Goal: Task Accomplishment & Management: Complete application form

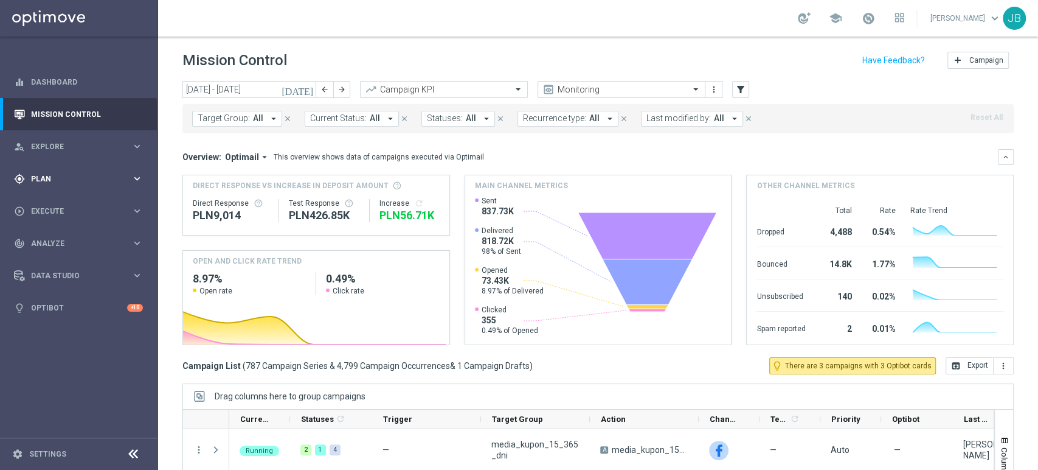
click at [118, 185] on div "gps_fixed Plan keyboard_arrow_right" at bounding box center [78, 178] width 157 height 32
click at [57, 305] on span "Execute" at bounding box center [81, 302] width 100 height 7
click at [87, 234] on link "Campaign Builder" at bounding box center [79, 236] width 95 height 10
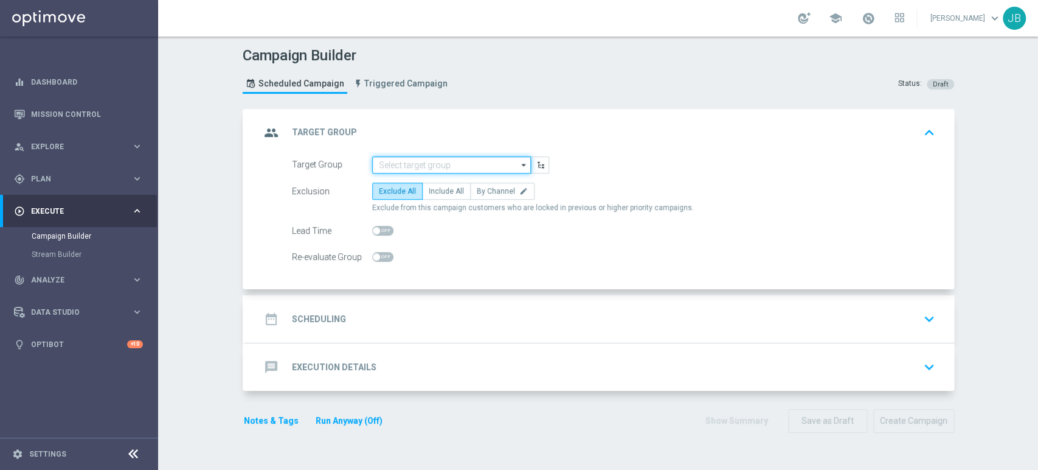
click at [457, 167] on input at bounding box center [451, 164] width 159 height 17
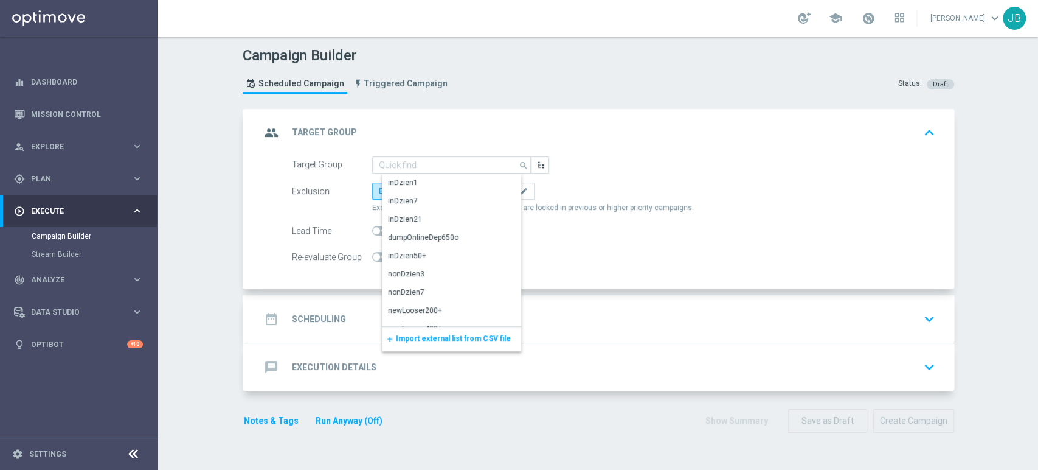
click at [428, 339] on span "Import external list from CSV file" at bounding box center [453, 338] width 115 height 9
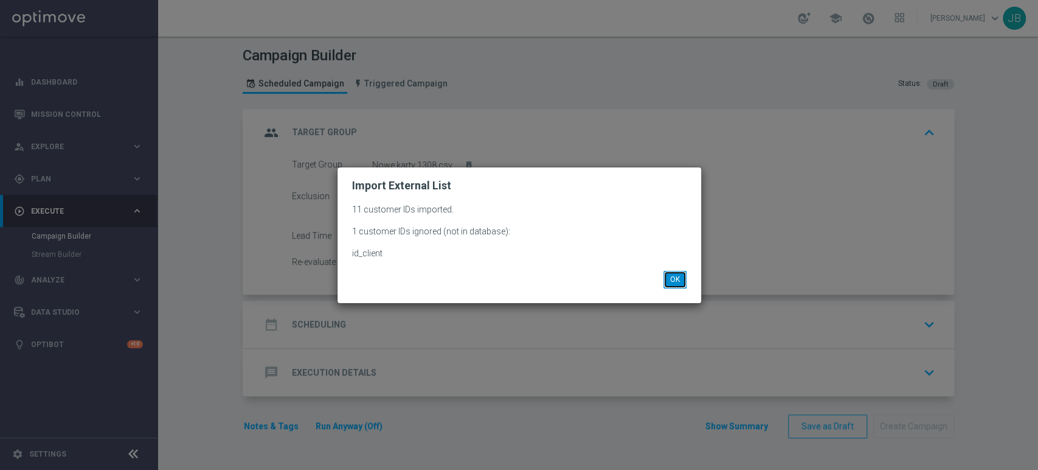
click at [678, 283] on button "OK" at bounding box center [675, 279] width 23 height 17
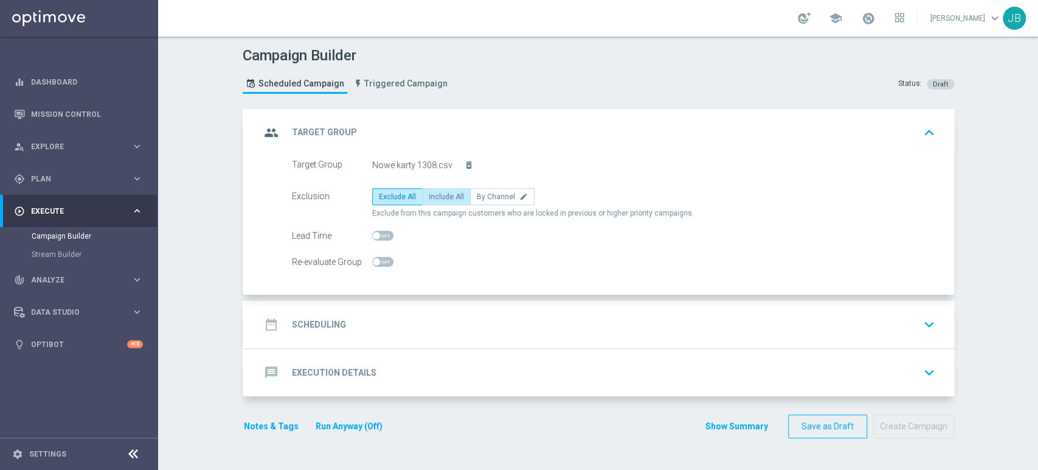
click at [429, 193] on span "Include All" at bounding box center [446, 196] width 35 height 9
click at [429, 195] on input "Include All" at bounding box center [433, 199] width 8 height 8
radio input "true"
click at [467, 328] on div "date_range Scheduling keyboard_arrow_down" at bounding box center [599, 324] width 679 height 23
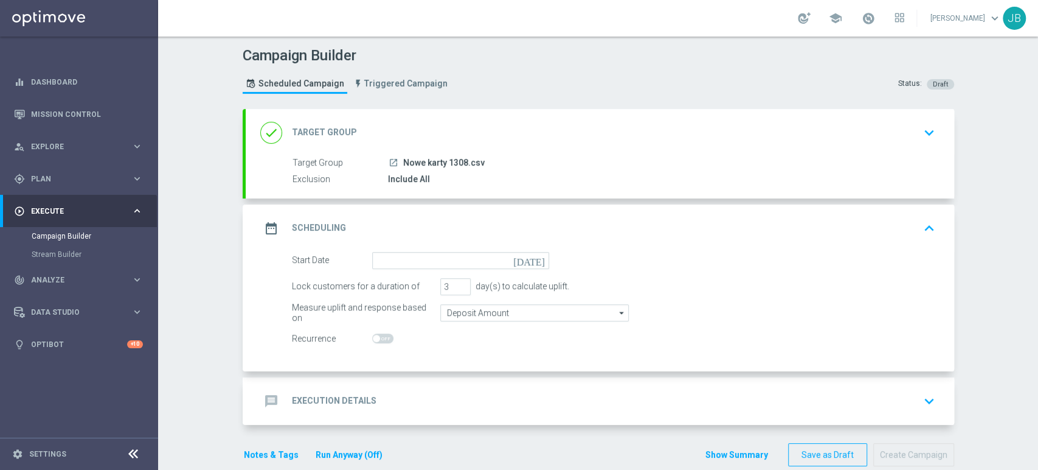
drag, startPoint x: 1037, startPoint y: 156, endPoint x: 1037, endPoint y: 188, distance: 31.6
click at [1037, 188] on div "Campaign Builder Scheduled Campaign Triggered Campaign Status: Draft done Targe…" at bounding box center [598, 252] width 880 height 433
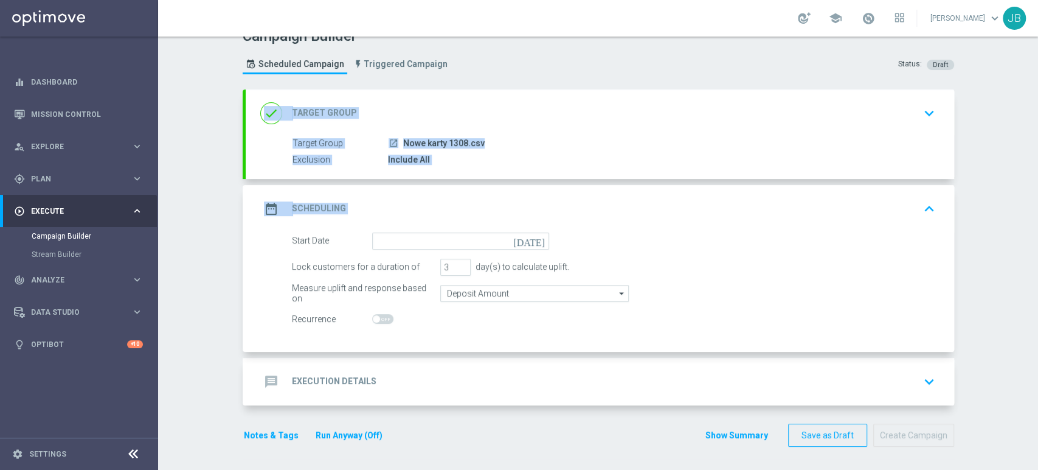
click at [468, 231] on div "date_range Scheduling keyboard_arrow_up" at bounding box center [600, 208] width 709 height 47
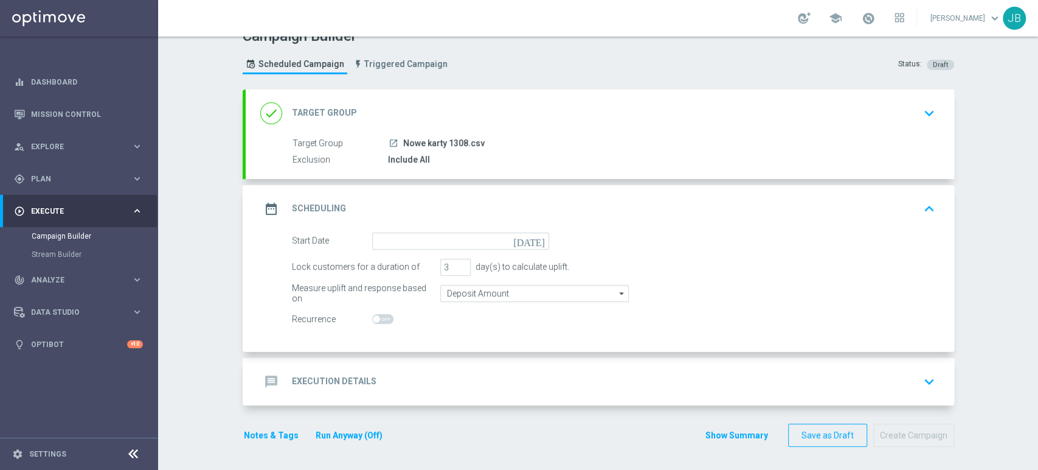
scroll to position [0, 0]
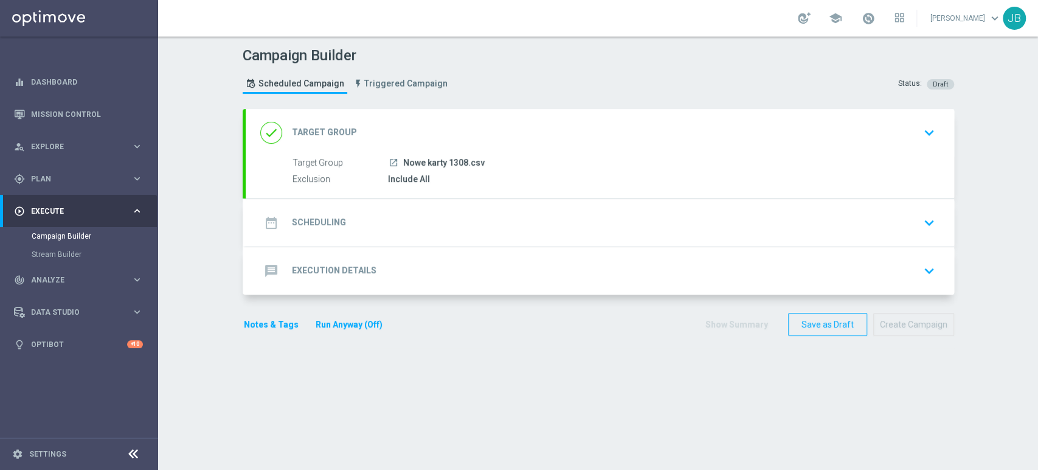
click at [455, 218] on div "date_range Scheduling keyboard_arrow_down" at bounding box center [599, 222] width 679 height 23
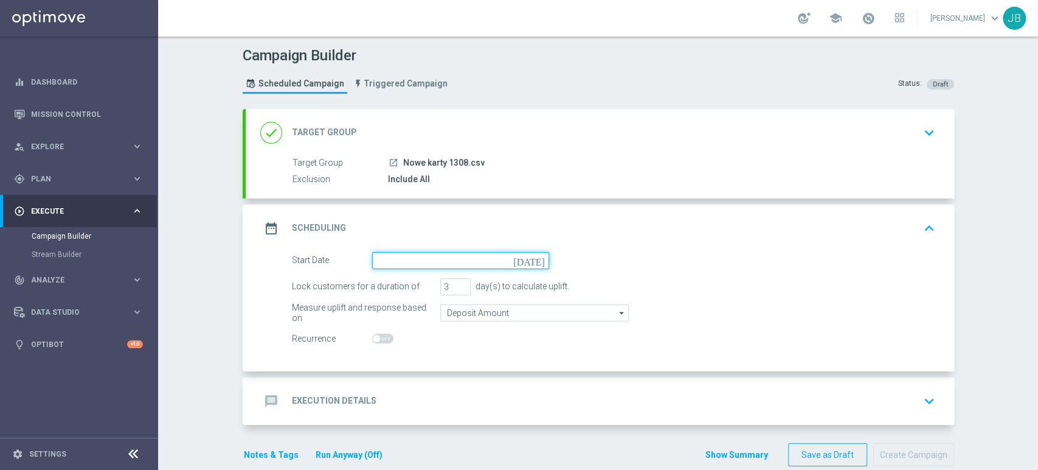
click at [425, 252] on input at bounding box center [460, 260] width 177 height 17
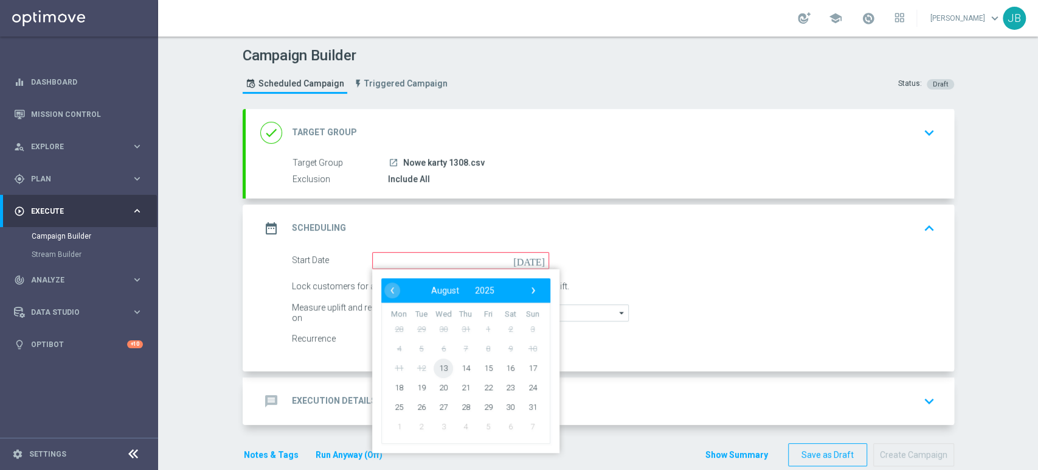
click at [434, 370] on span "13" at bounding box center [443, 367] width 19 height 19
type input "13 Aug 2025"
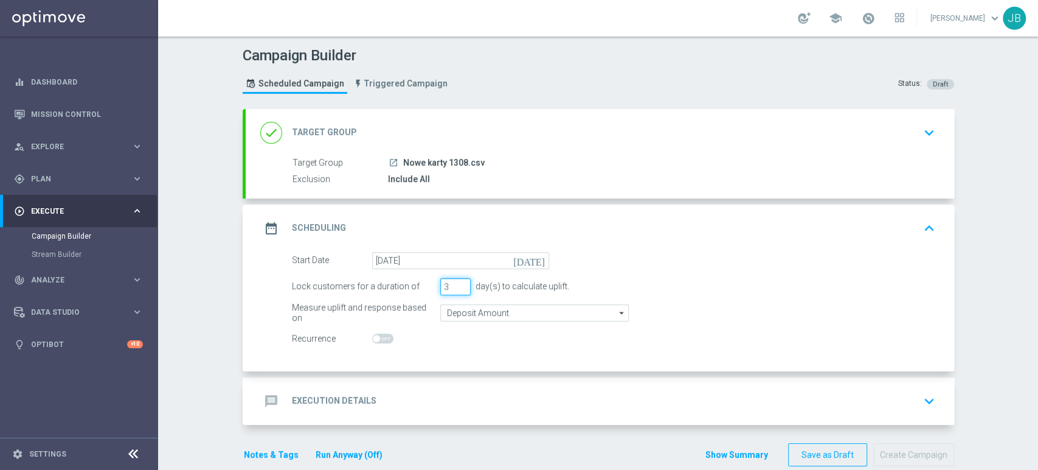
click at [443, 286] on input "3" at bounding box center [455, 286] width 30 height 17
click at [456, 291] on input "3" at bounding box center [455, 286] width 30 height 17
click at [457, 285] on input "4" at bounding box center [455, 286] width 30 height 17
click at [457, 285] on input "5" at bounding box center [455, 286] width 30 height 17
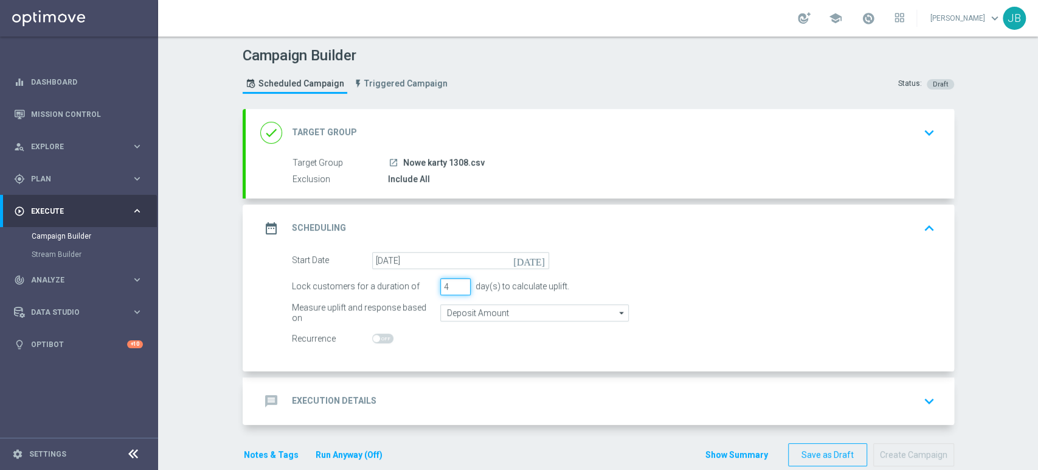
click at [457, 290] on input "4" at bounding box center [455, 286] width 30 height 17
click at [457, 290] on input "3" at bounding box center [455, 286] width 30 height 17
click at [457, 290] on input "2" at bounding box center [455, 286] width 30 height 17
type input "1"
click at [457, 290] on input "1" at bounding box center [455, 286] width 30 height 17
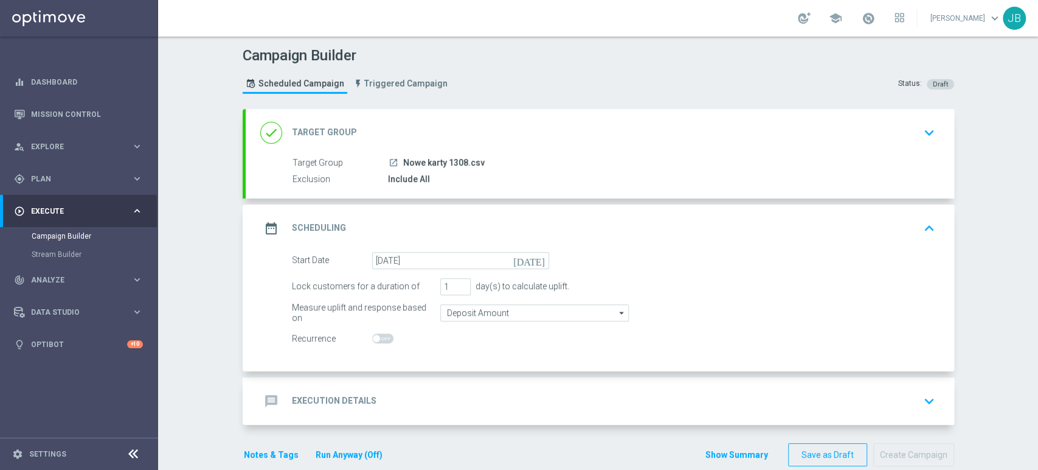
click at [1018, 236] on div "Campaign Builder Scheduled Campaign Triggered Campaign Status: Draft done Targe…" at bounding box center [598, 252] width 880 height 433
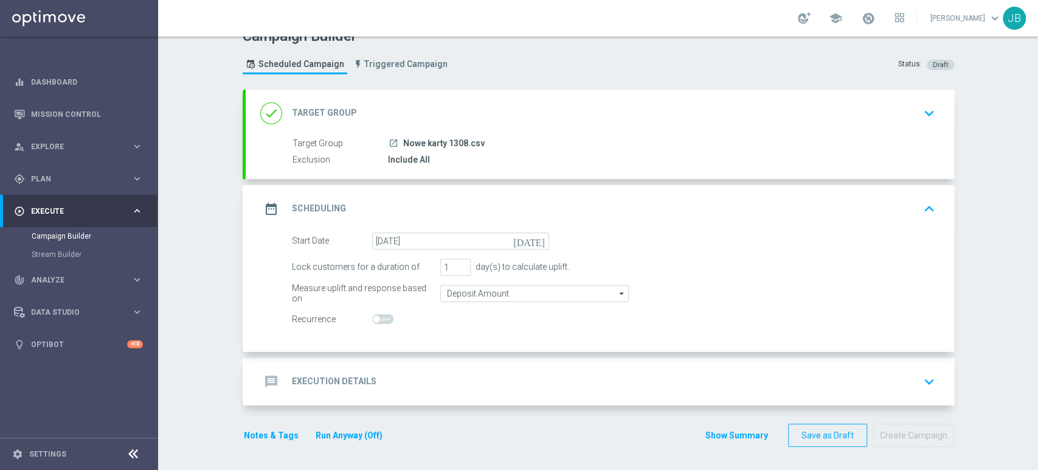
click at [875, 370] on div "message Execution Details keyboard_arrow_down" at bounding box center [599, 381] width 679 height 23
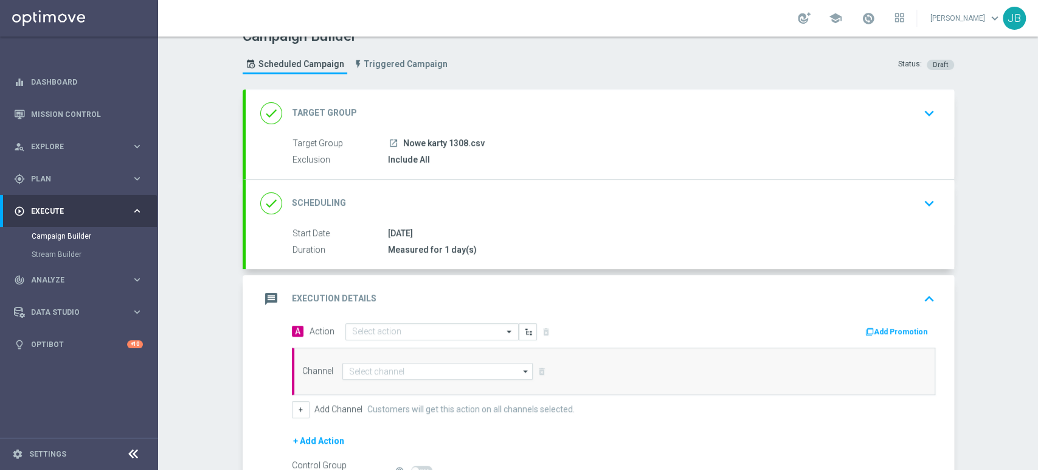
click at [367, 320] on div "message Execution Details keyboard_arrow_up" at bounding box center [600, 298] width 709 height 47
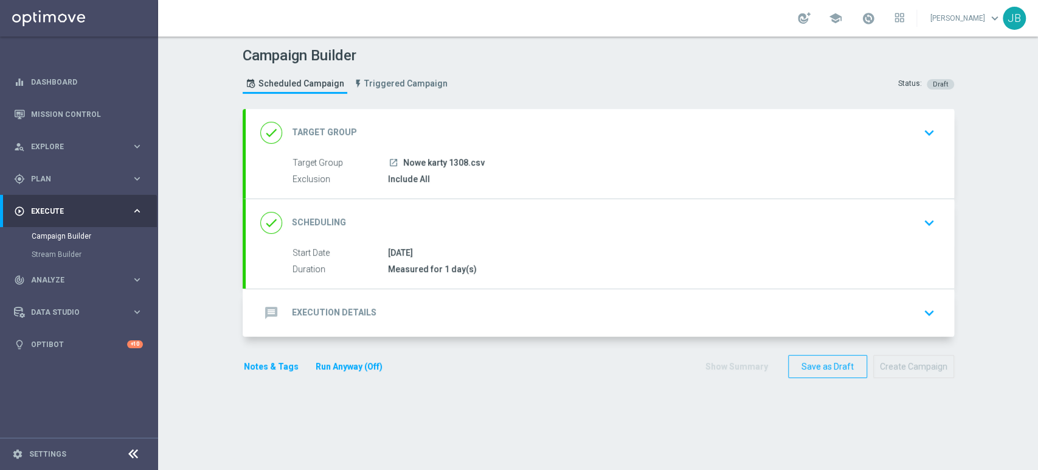
scroll to position [0, 0]
click at [390, 320] on div "message Execution Details keyboard_arrow_down" at bounding box center [599, 312] width 679 height 23
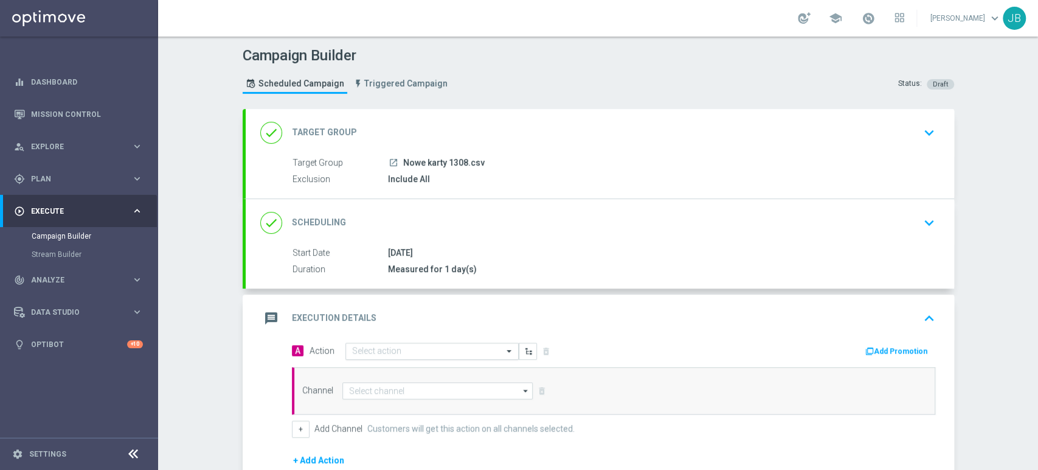
click at [383, 349] on input "text" at bounding box center [420, 351] width 136 height 10
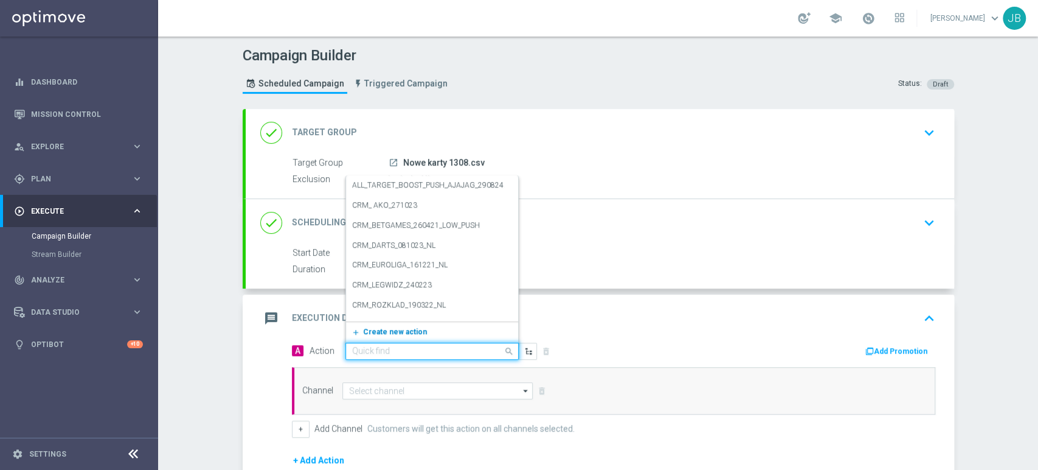
click at [390, 330] on span "Create new action" at bounding box center [395, 331] width 64 height 9
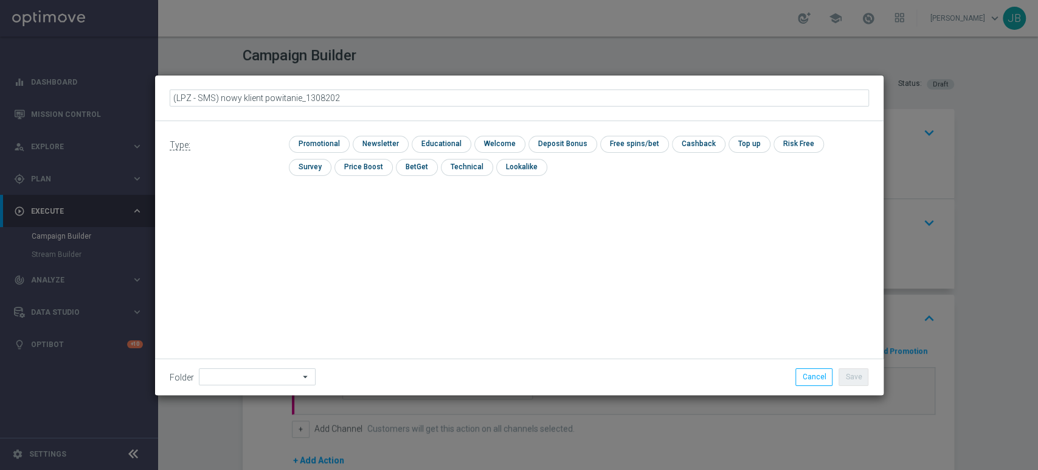
type input "(LPZ - SMS) nowy klient powitanie_13082025"
click at [369, 145] on input "checkbox" at bounding box center [379, 144] width 53 height 16
checkbox input "true"
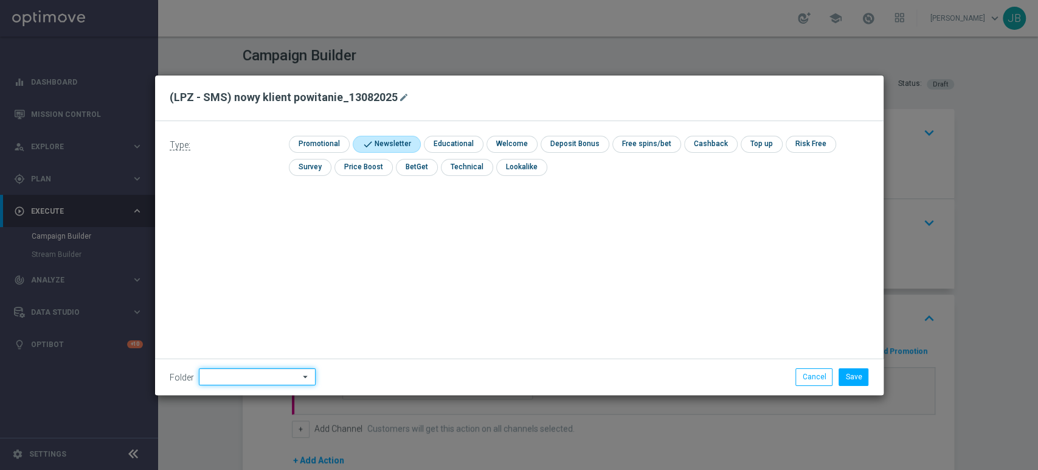
click at [234, 383] on input at bounding box center [257, 376] width 117 height 17
click at [243, 261] on div "Justyna B." at bounding box center [265, 254] width 113 height 18
type input "Justyna B."
click at [843, 373] on button "Save" at bounding box center [854, 376] width 30 height 17
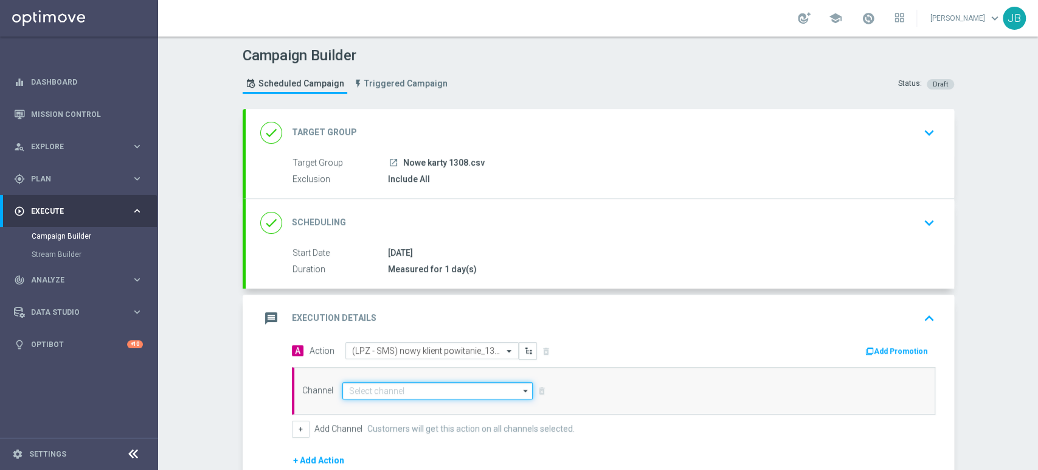
click at [389, 385] on input at bounding box center [437, 390] width 191 height 17
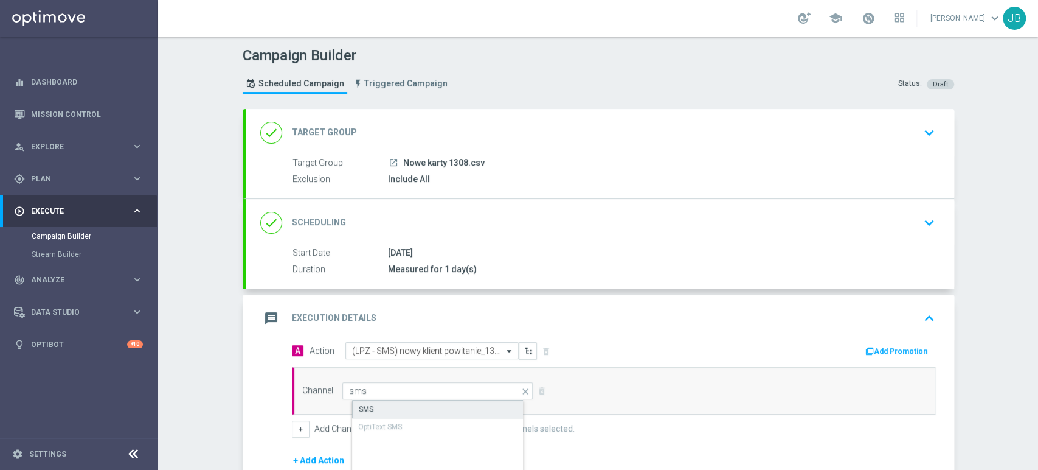
click at [384, 402] on div "SMS" at bounding box center [448, 409] width 192 height 18
type input "SMS"
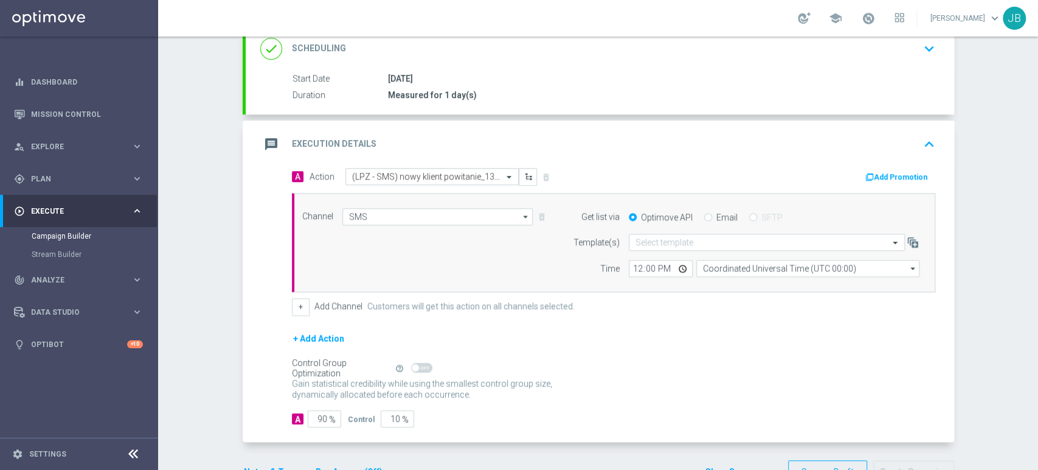
scroll to position [180, 0]
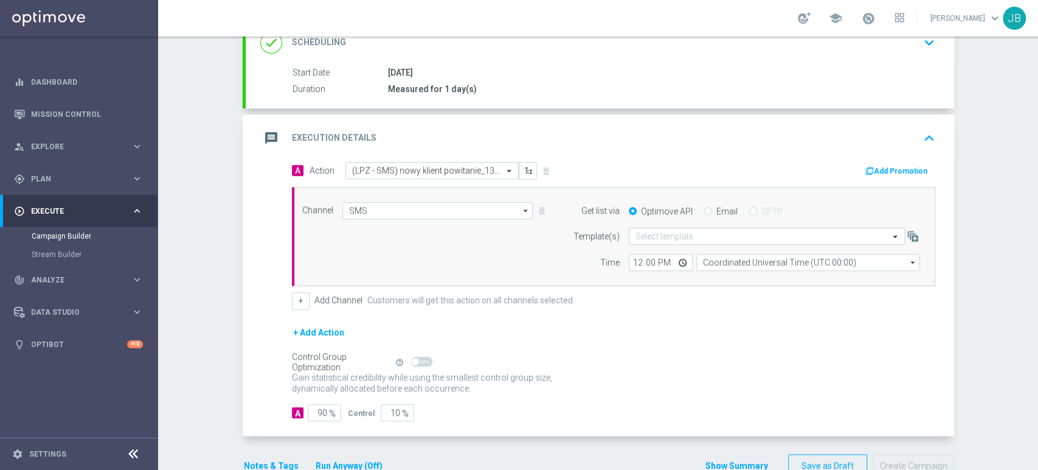
drag, startPoint x: 1037, startPoint y: 307, endPoint x: 1026, endPoint y: 422, distance: 115.5
click at [1026, 422] on div "Campaign Builder Scheduled Campaign Triggered Campaign Status: Draft done Targe…" at bounding box center [598, 252] width 880 height 433
click at [714, 363] on div "Control Group Optimization Self Optimizing Campaign help_outline" at bounding box center [614, 361] width 644 height 13
click at [329, 408] on span "%" at bounding box center [332, 413] width 7 height 10
click at [318, 408] on input "90" at bounding box center [324, 412] width 33 height 17
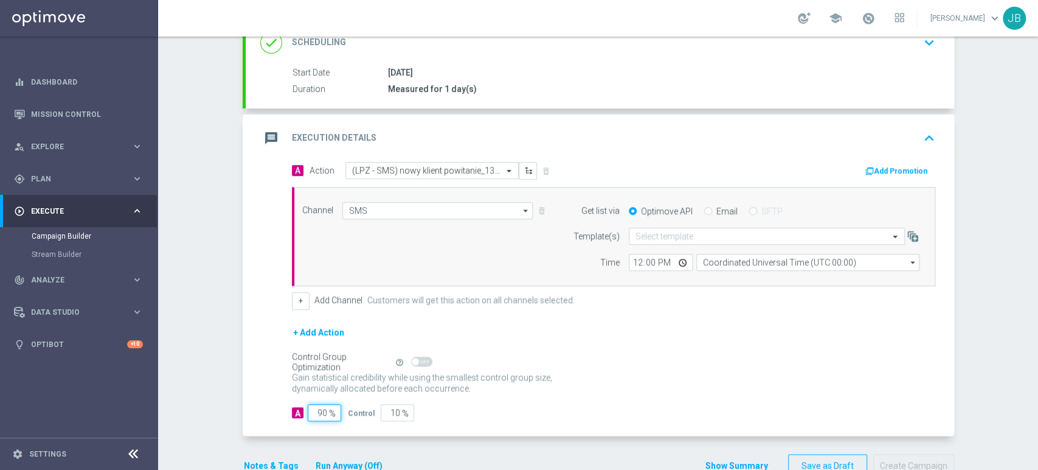
type input "0"
type input "100"
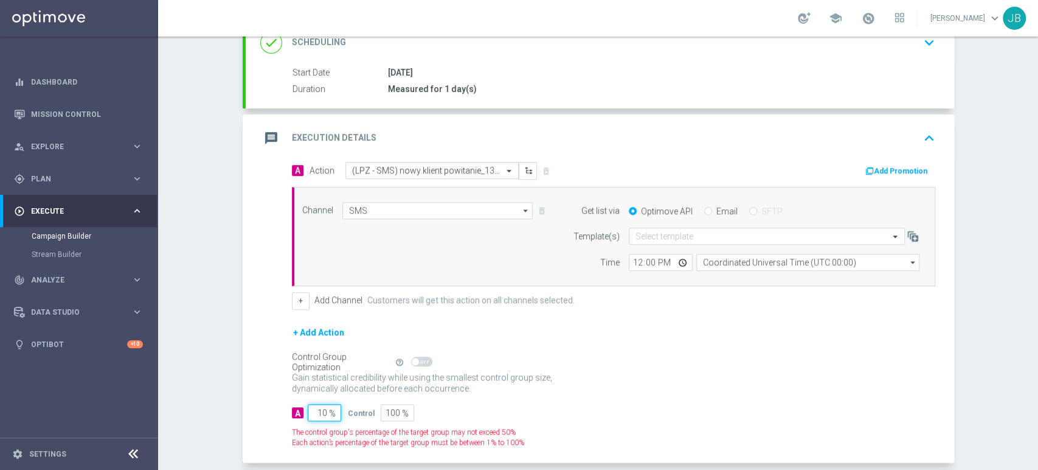
type input "100"
type input "0"
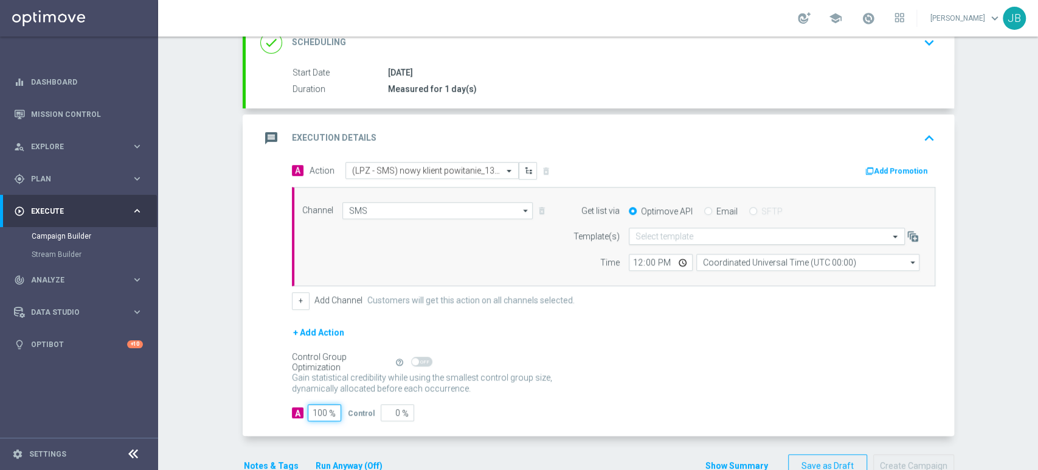
type input "100"
click at [657, 232] on input "text" at bounding box center [755, 236] width 238 height 10
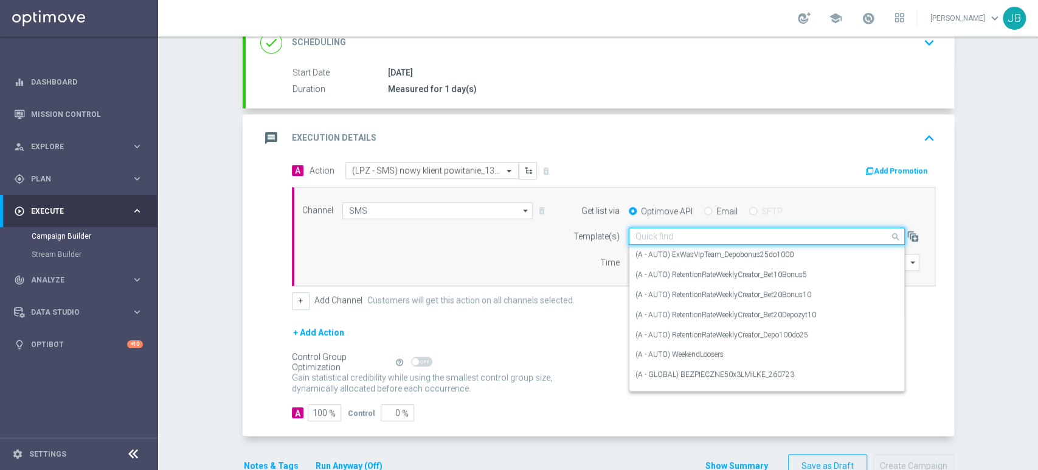
paste input "(LPZ - SMS) nowy klient powitanie_24012024"
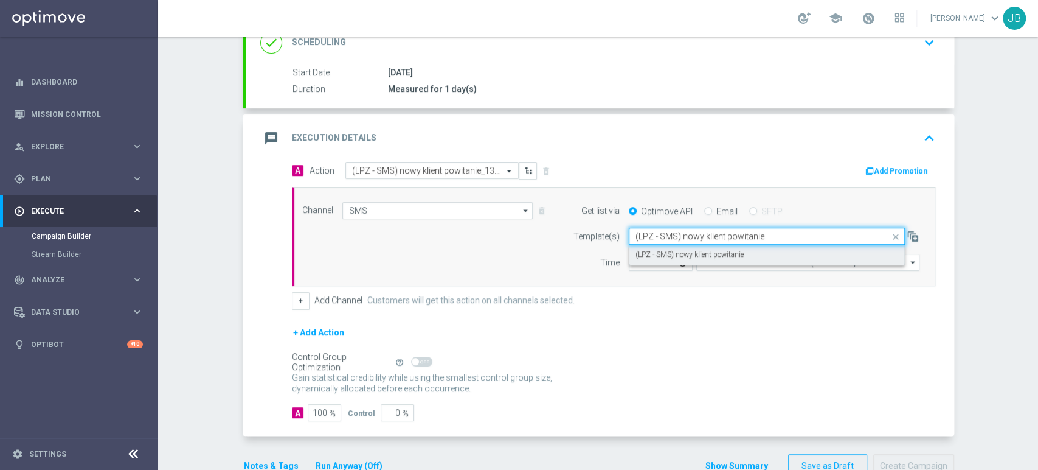
click at [654, 255] on label "(LPZ - SMS) nowy klient powitanie" at bounding box center [690, 254] width 108 height 10
type input "(LPZ - SMS) nowy klient powitanie"
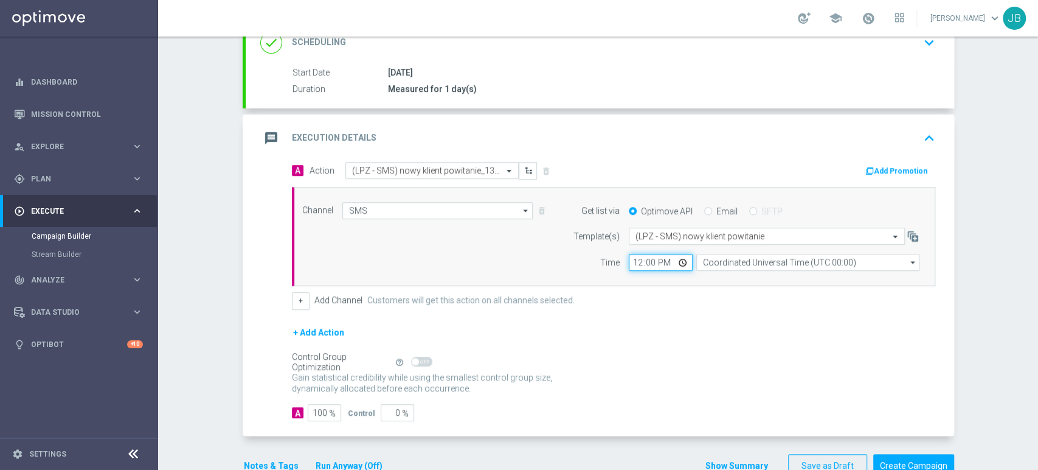
click at [631, 262] on input "12:00" at bounding box center [661, 262] width 64 height 17
type input "09:11"
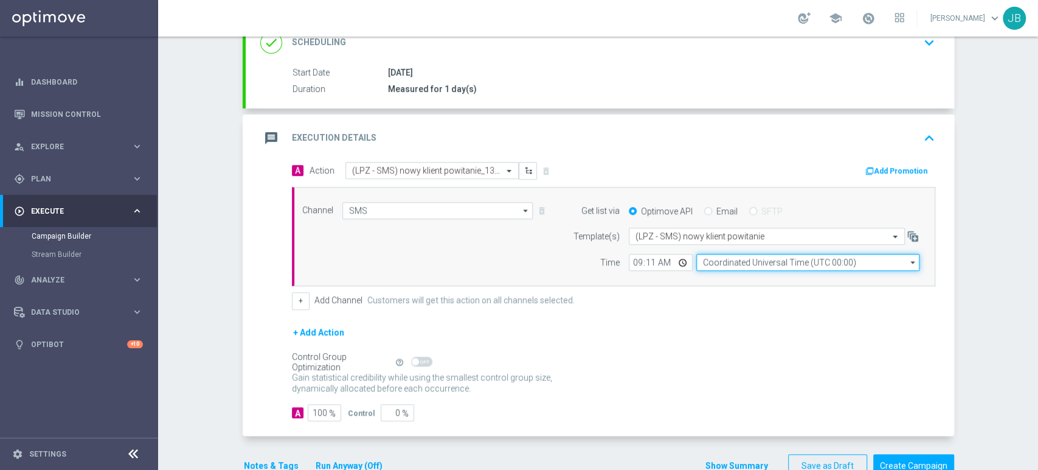
click at [745, 257] on input "Coordinated Universal Time (UTC 00:00)" at bounding box center [808, 262] width 223 height 17
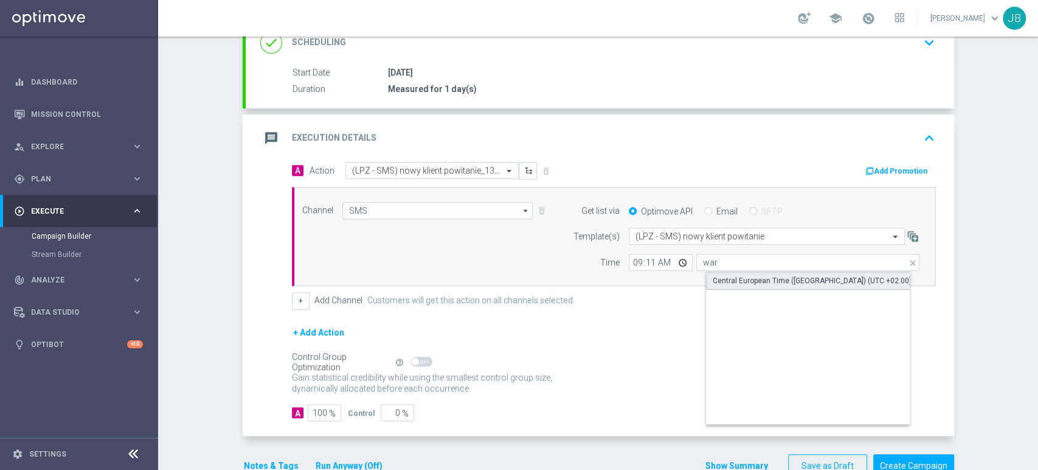
click at [737, 288] on div "Central European Time (Warsaw) (UTC +02:00)" at bounding box center [818, 280] width 224 height 18
click at [759, 282] on div "Central European Time (Warsaw) (UTC +02:00)" at bounding box center [812, 280] width 199 height 11
type input "Central European Time (Warsaw) (UTC +02:00)"
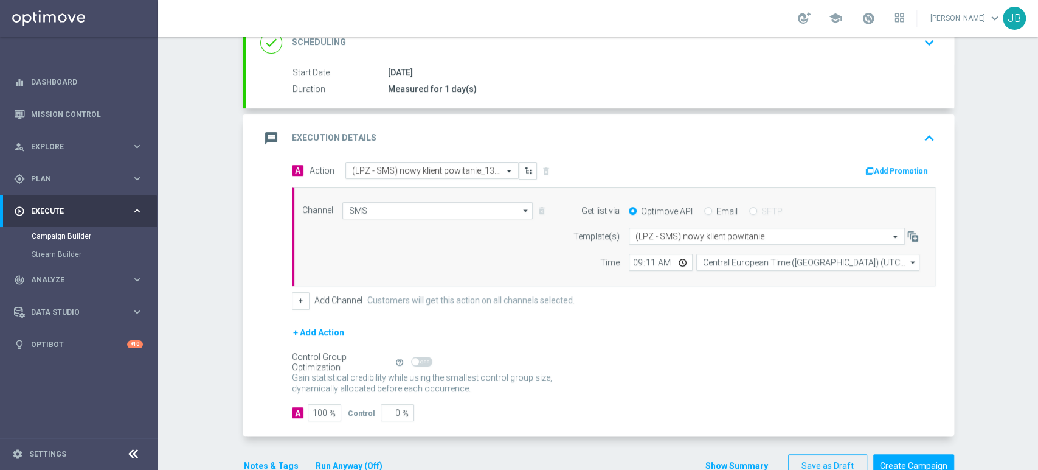
click at [883, 325] on div "+ Add Action" at bounding box center [614, 340] width 644 height 30
click at [1037, 303] on div "Campaign Builder Scheduled Campaign Triggered Campaign Status: Draft done Targe…" at bounding box center [598, 252] width 880 height 433
click at [681, 116] on div "message Execution Details keyboard_arrow_up" at bounding box center [600, 137] width 709 height 47
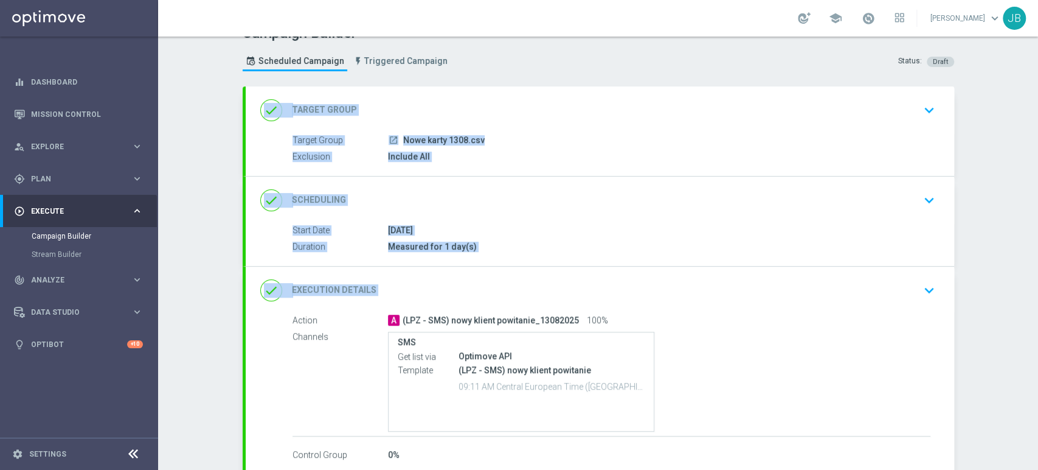
scroll to position [0, 0]
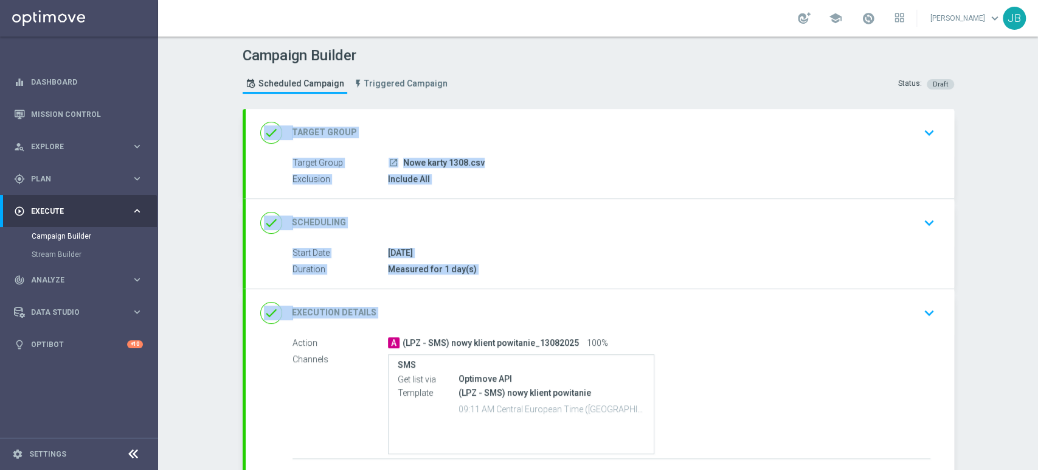
drag, startPoint x: 1037, startPoint y: 232, endPoint x: 1037, endPoint y: 137, distance: 95.5
click at [1037, 137] on div "Campaign Builder Scheduled Campaign Triggered Campaign Status: Draft done Targe…" at bounding box center [598, 252] width 880 height 433
click at [977, 160] on div "Campaign Builder Scheduled Campaign Triggered Campaign Status: Draft done Targe…" at bounding box center [598, 252] width 880 height 433
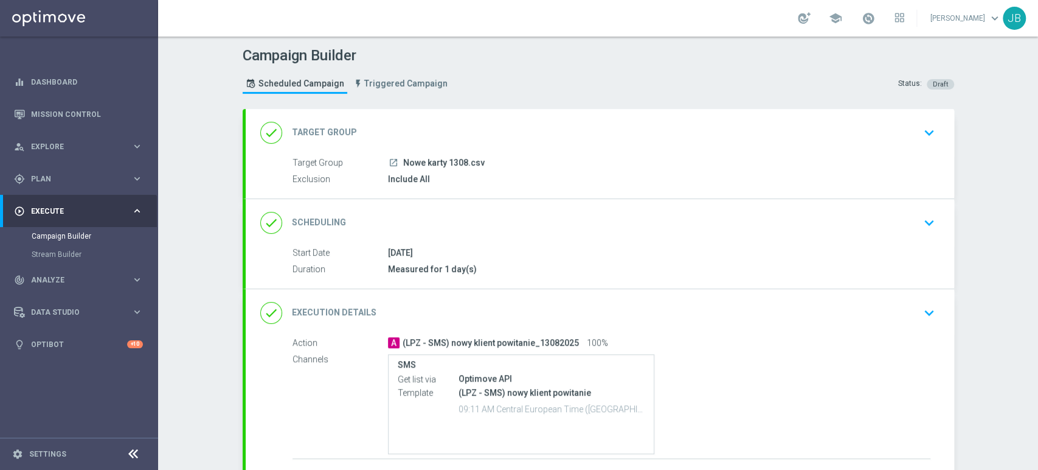
click at [885, 142] on div "done Target Group keyboard_arrow_down" at bounding box center [599, 132] width 679 height 23
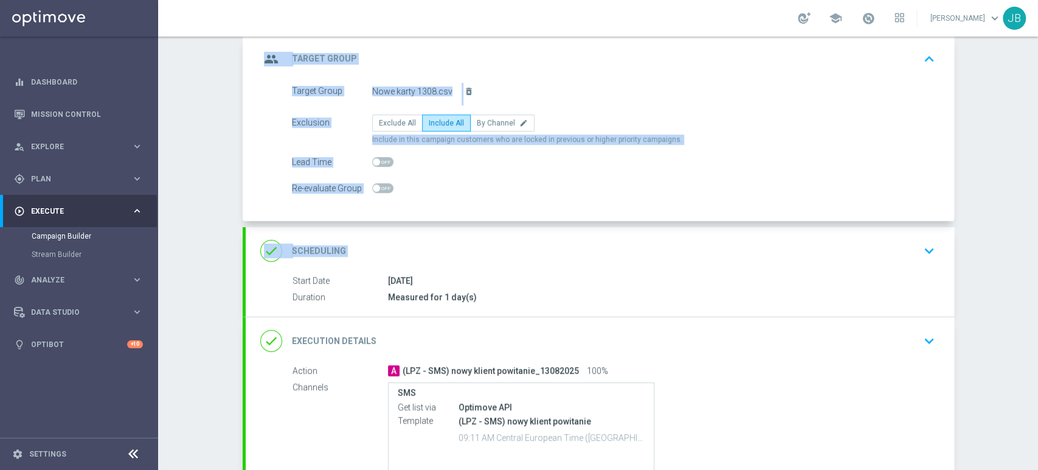
scroll to position [81, 0]
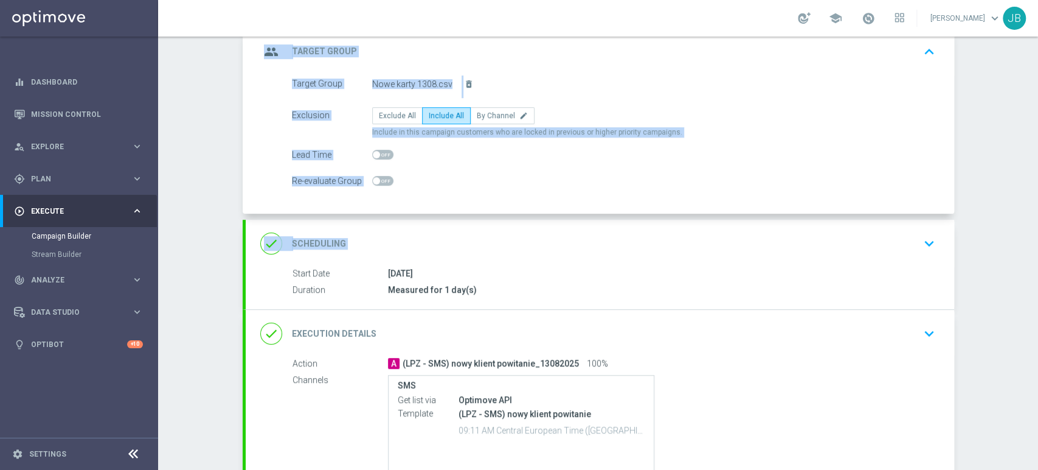
drag, startPoint x: 1037, startPoint y: 167, endPoint x: 1027, endPoint y: 220, distance: 54.5
click at [1027, 220] on div "Campaign Builder Scheduled Campaign Triggered Campaign Status: Draft group Targ…" at bounding box center [598, 252] width 880 height 433
click at [997, 222] on div "Campaign Builder Scheduled Campaign Triggered Campaign Status: Draft group Targ…" at bounding box center [598, 252] width 880 height 433
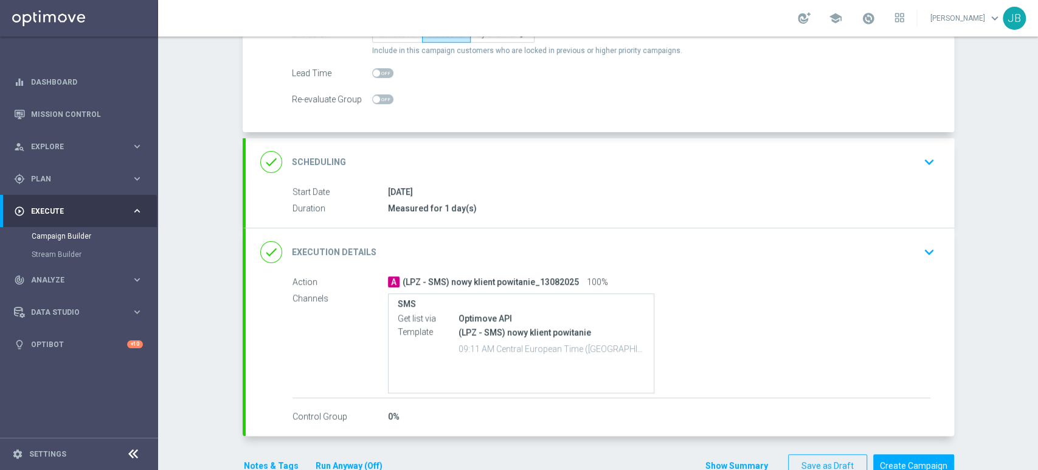
scroll to position [192, 0]
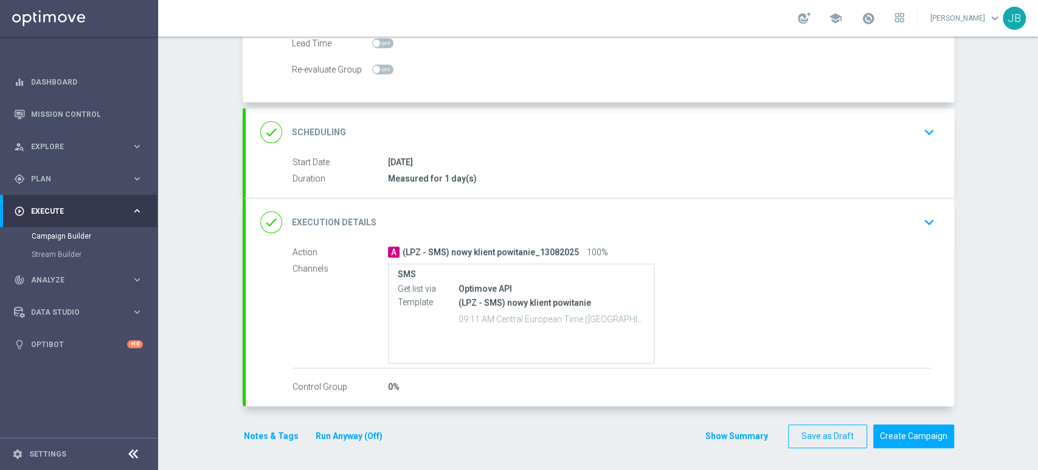
drag, startPoint x: 1037, startPoint y: 244, endPoint x: 1037, endPoint y: 380, distance: 136.3
click at [1037, 380] on div "Campaign Builder Scheduled Campaign Triggered Campaign Status: Draft group Targ…" at bounding box center [598, 252] width 880 height 433
click at [902, 216] on div "done Execution Details keyboard_arrow_down" at bounding box center [599, 221] width 679 height 23
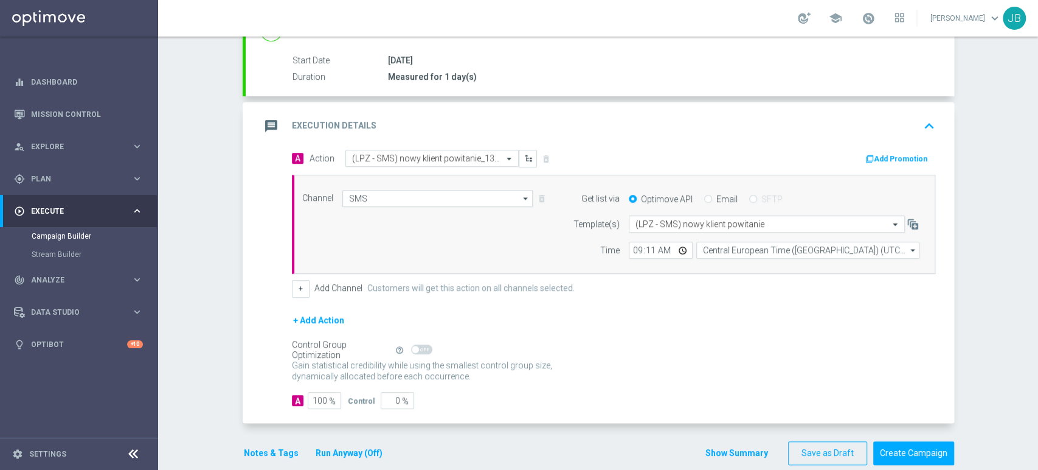
scroll to position [180, 0]
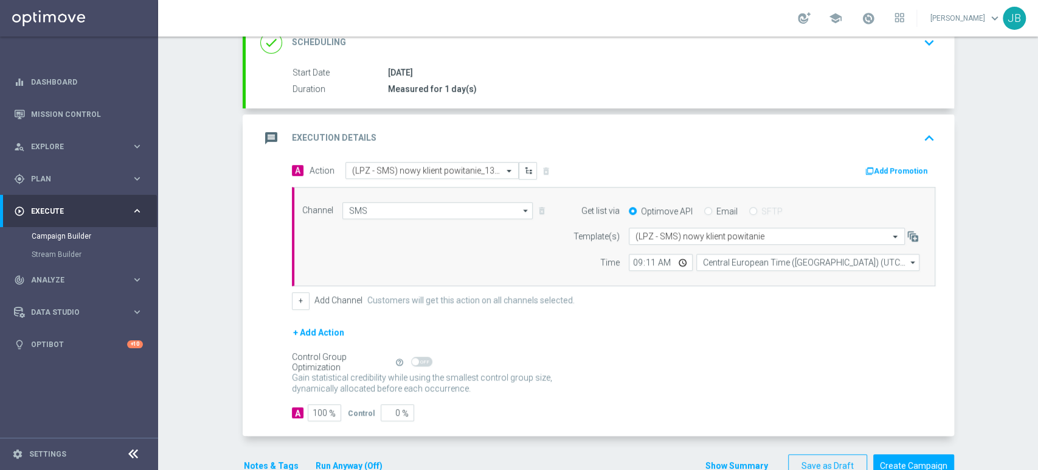
click at [910, 72] on div "13 Aug 2025" at bounding box center [659, 72] width 543 height 12
click at [926, 39] on icon "keyboard_arrow_down" at bounding box center [929, 42] width 18 height 18
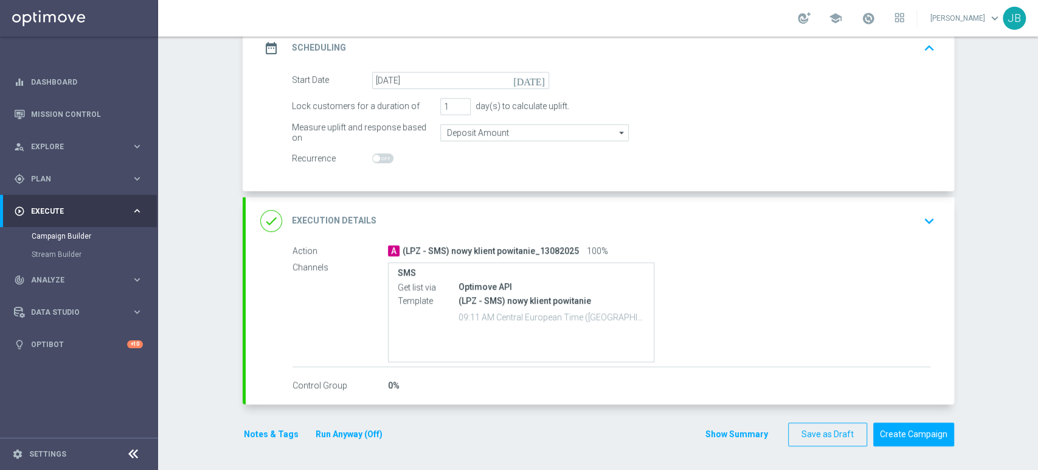
scroll to position [179, 0]
drag, startPoint x: 1037, startPoint y: 214, endPoint x: 1037, endPoint y: 243, distance: 29.2
click at [1037, 243] on div "Campaign Builder Scheduled Campaign Triggered Campaign Status: Draft done Targe…" at bounding box center [598, 252] width 880 height 433
click at [910, 207] on div "done Execution Details keyboard_arrow_down" at bounding box center [600, 221] width 709 height 47
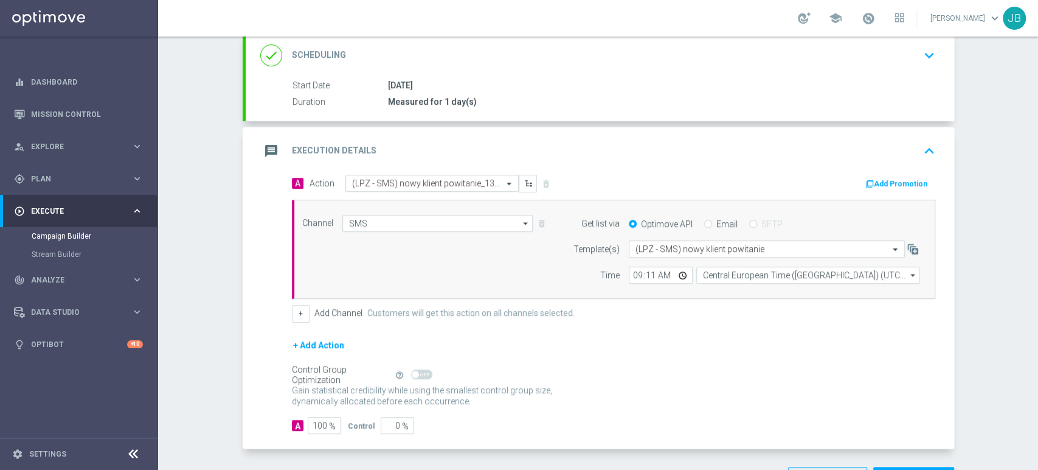
scroll to position [210, 0]
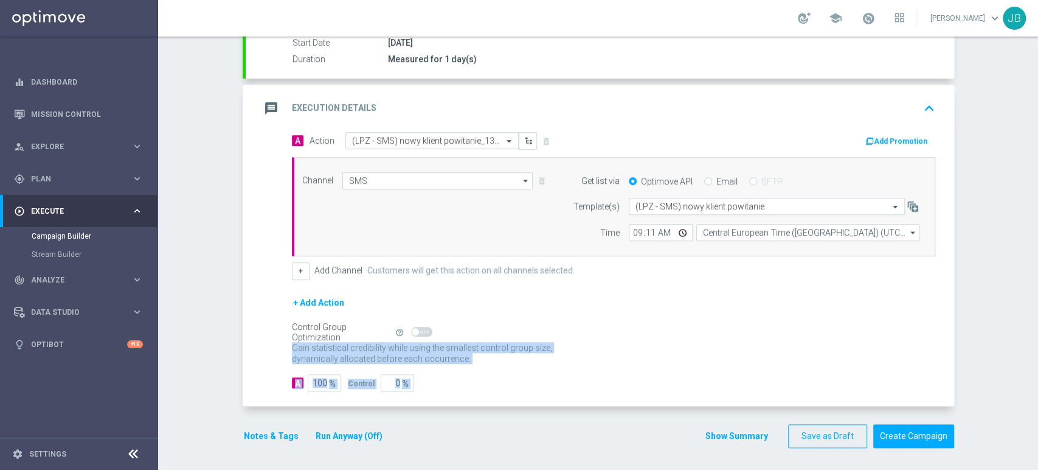
drag, startPoint x: 1037, startPoint y: 376, endPoint x: 1032, endPoint y: 434, distance: 58.0
click at [1032, 434] on div "Campaign Builder Scheduled Campaign Triggered Campaign Status: Draft done Targe…" at bounding box center [598, 252] width 880 height 433
click at [898, 437] on button "Create Campaign" at bounding box center [914, 436] width 81 height 24
